Goal: Task Accomplishment & Management: Manage account settings

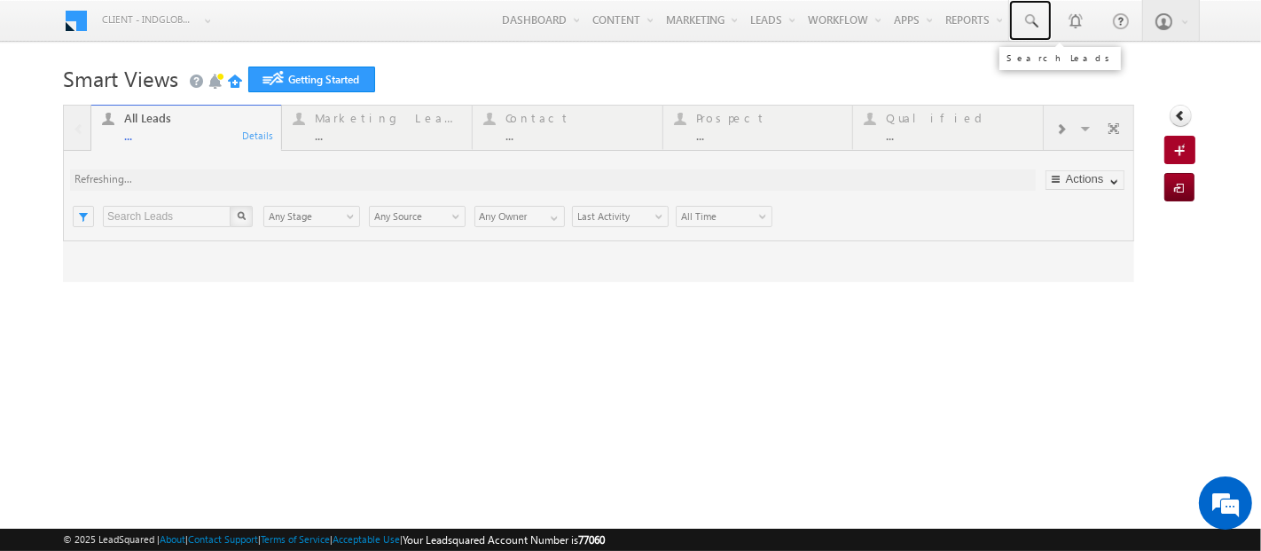
click at [1031, 20] on span at bounding box center [1030, 21] width 18 height 18
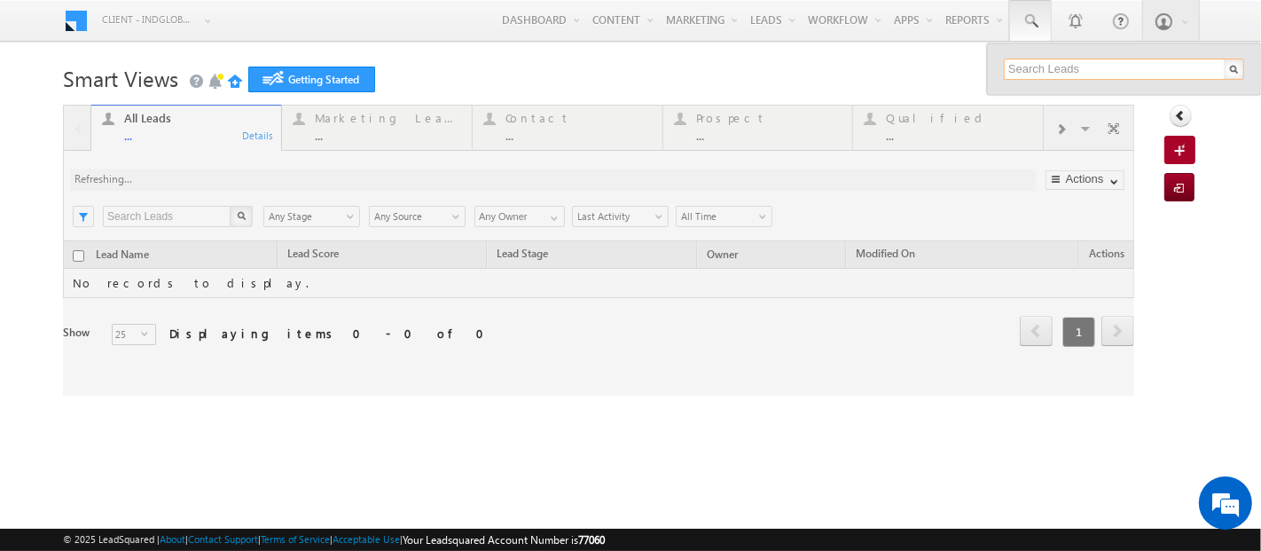
paste input "505667015"
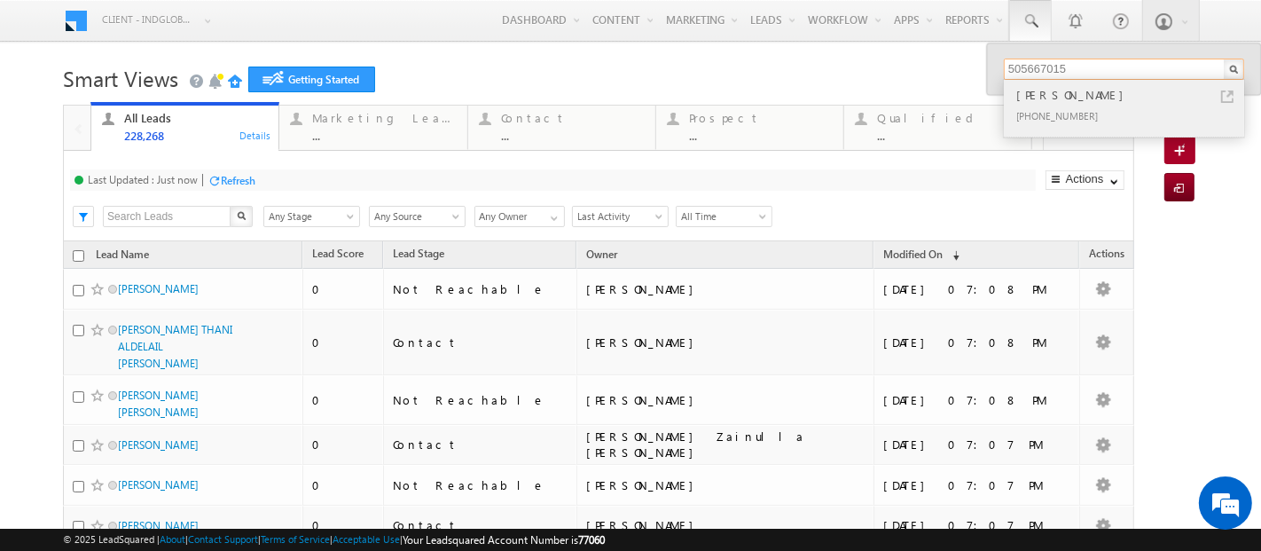
type input "505667015"
click at [1064, 107] on div "[PHONE_NUMBER]" at bounding box center [1132, 115] width 238 height 21
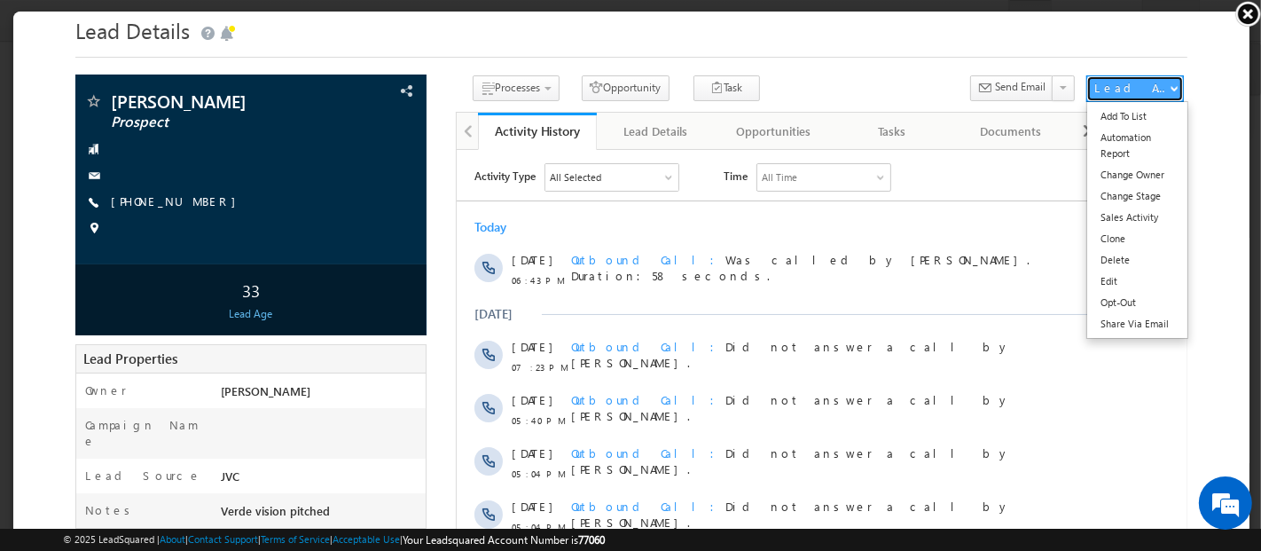
click at [1124, 83] on div "Lead Actions" at bounding box center [1130, 87] width 75 height 16
click at [1127, 169] on link "Change Owner" at bounding box center [1136, 173] width 100 height 21
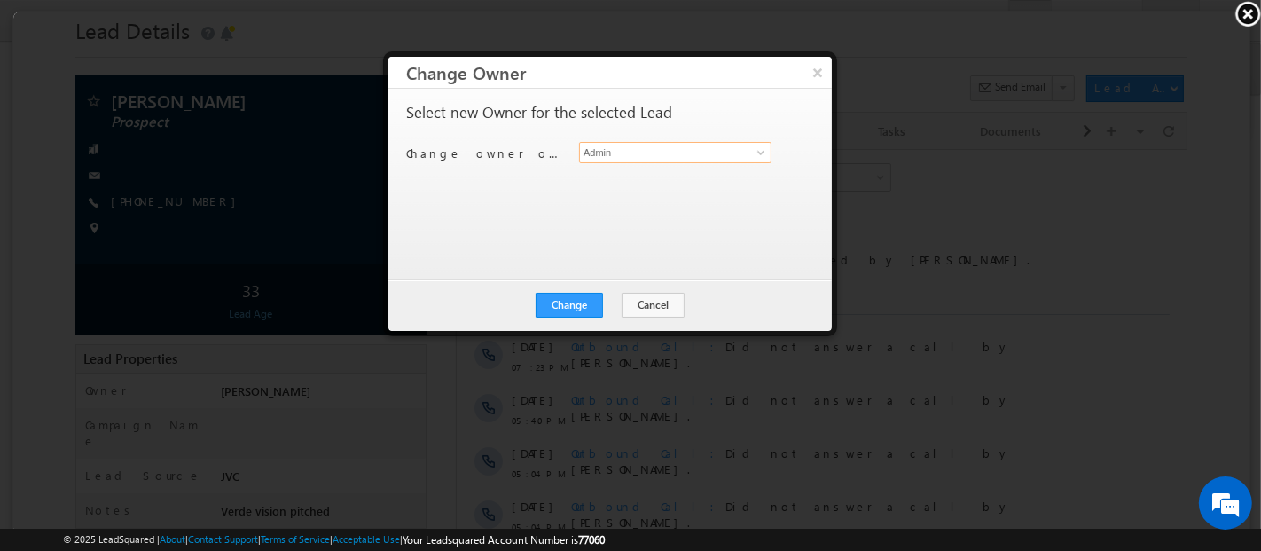
click at [616, 151] on input "Admin" at bounding box center [674, 151] width 192 height 21
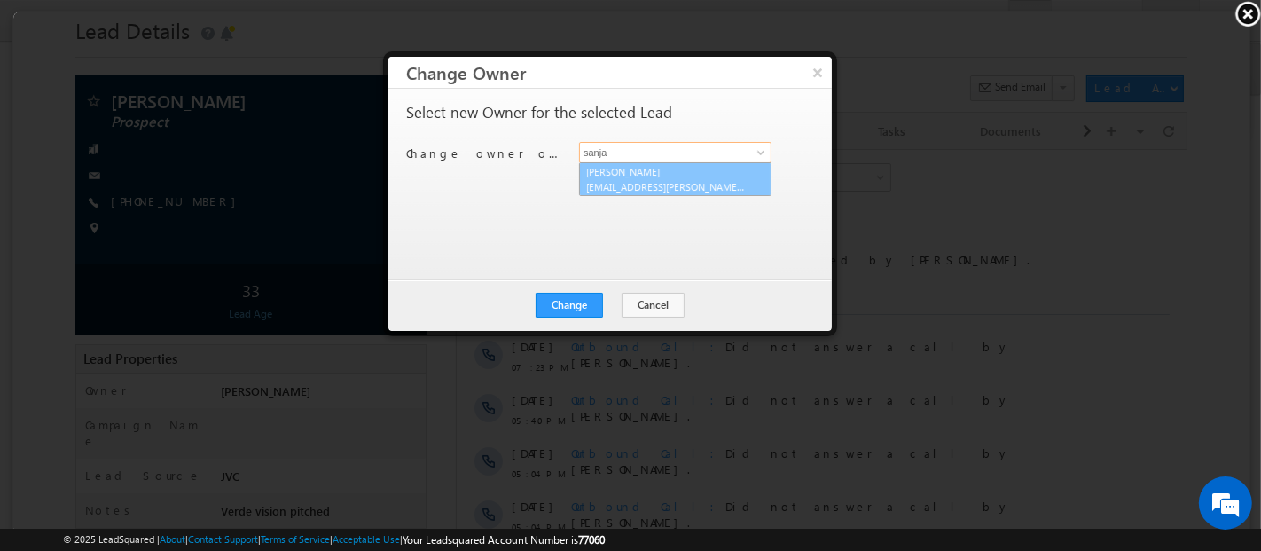
click at [654, 169] on link "[PERSON_NAME] [PERSON_NAME][EMAIL_ADDRESS][PERSON_NAME][DOMAIN_NAME]" at bounding box center [674, 178] width 192 height 34
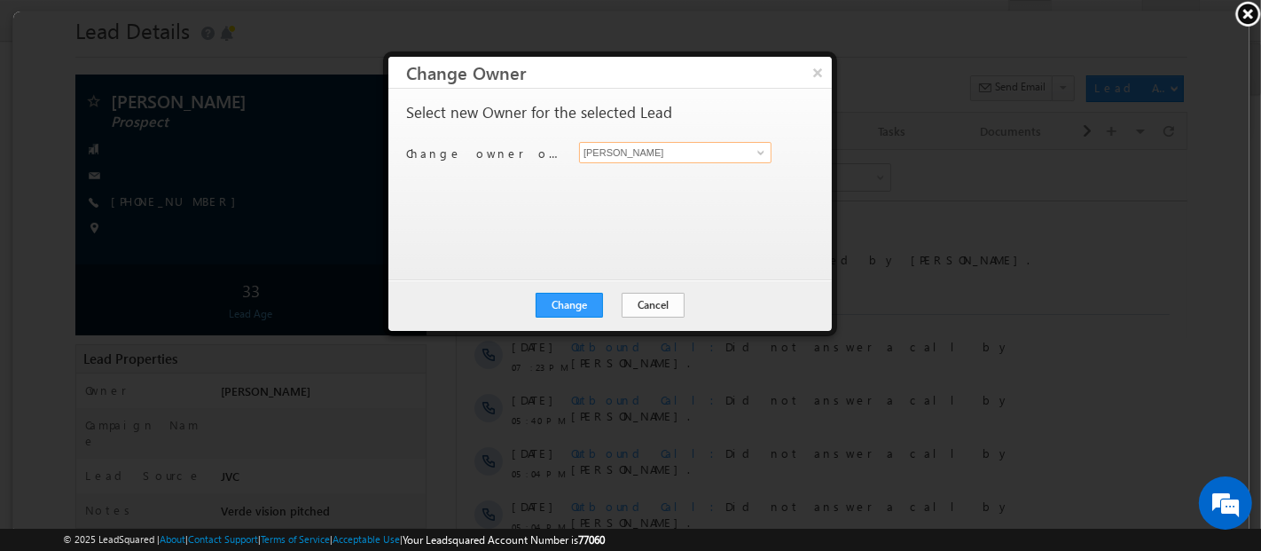
type input "[PERSON_NAME]"
drag, startPoint x: 647, startPoint y: 296, endPoint x: 630, endPoint y: 304, distance: 19.4
drag, startPoint x: 630, startPoint y: 304, endPoint x: 184, endPoint y: 168, distance: 465.3
click at [622, 306] on button "Cancel" at bounding box center [652, 304] width 63 height 25
